Goal: Navigation & Orientation: Understand site structure

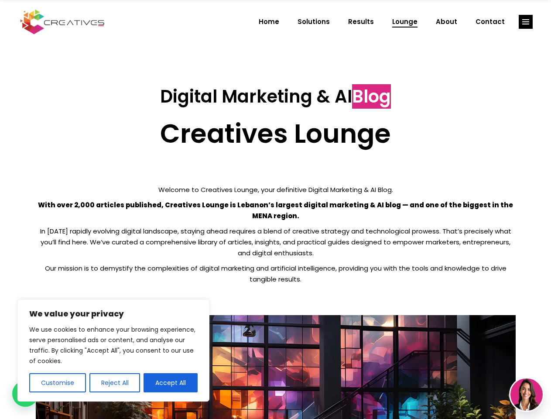
click at [275, 210] on p "With over 2,000 articles published, Creatives Lounge is Lebanon’s largest digit…" at bounding box center [276, 210] width 480 height 22
click at [57, 383] on button "Customise" at bounding box center [57, 382] width 57 height 19
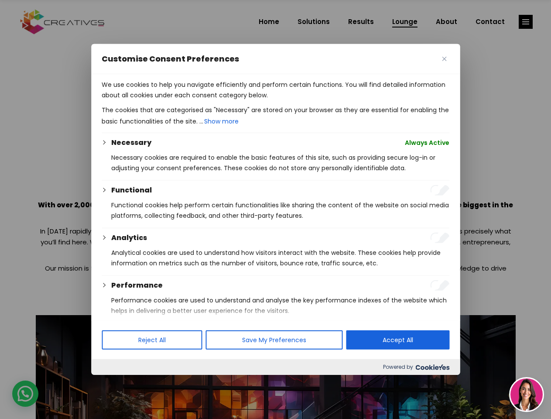
click at [114, 383] on div at bounding box center [275, 209] width 551 height 419
click at [171, 100] on p "We use cookies to help you navigate efficiently and perform certain functions. …" at bounding box center [276, 89] width 348 height 21
click at [526, 22] on div at bounding box center [275, 209] width 551 height 419
click at [527, 395] on img at bounding box center [527, 394] width 32 height 32
